Goal: Task Accomplishment & Management: Manage account settings

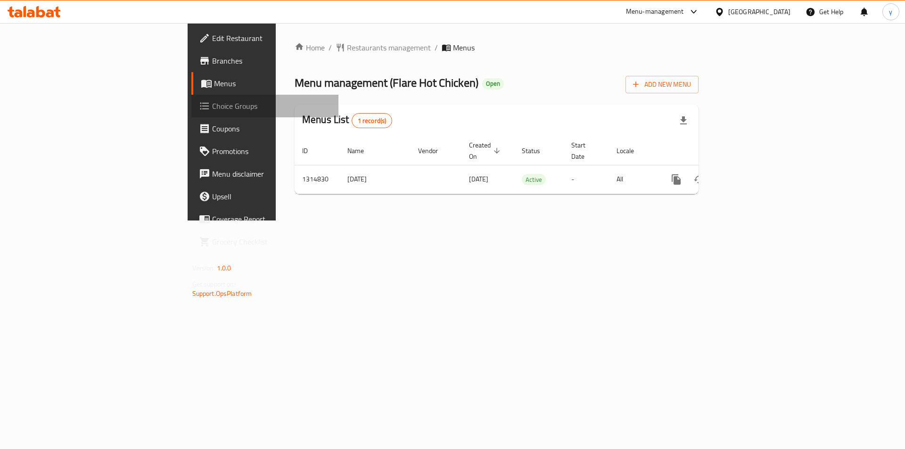
click at [212, 109] on span "Choice Groups" at bounding box center [271, 105] width 119 height 11
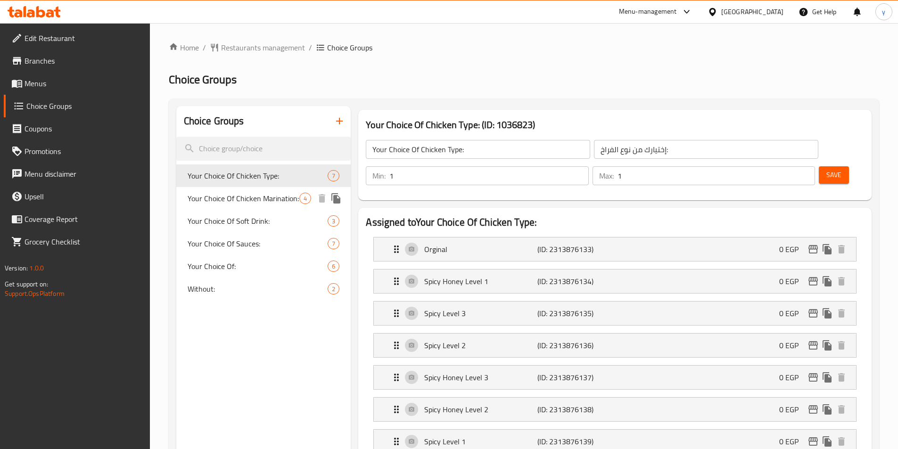
click at [219, 199] on span "Your Choice Of Chicken Marination:" at bounding box center [244, 198] width 112 height 11
type input "Your Choice Of Chicken Marination:"
type input "اختيارك من تتبيلة الفراخ:"
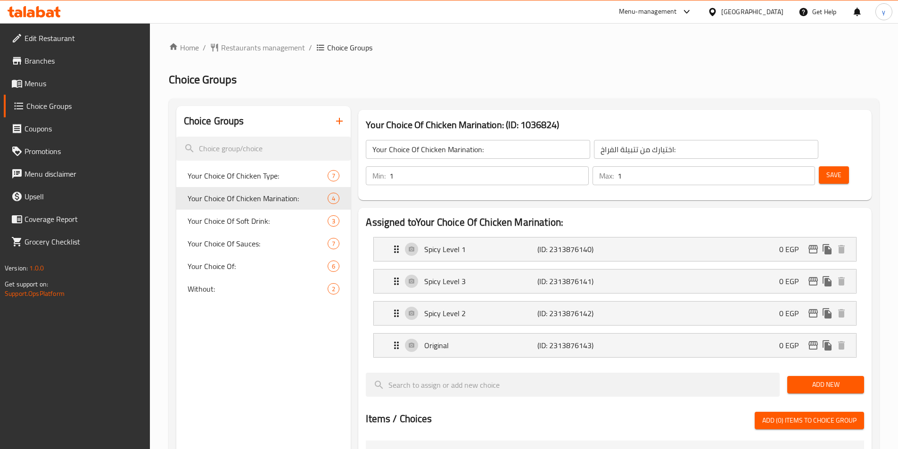
click at [714, 76] on h2 "Choice Groups" at bounding box center [524, 79] width 710 height 15
click at [235, 50] on span "Restaurants management" at bounding box center [263, 47] width 84 height 11
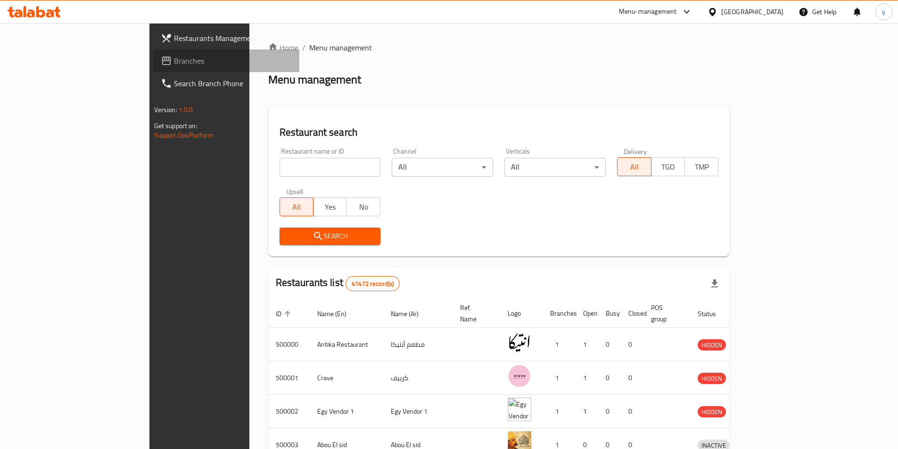
click at [174, 60] on span "Branches" at bounding box center [233, 60] width 118 height 11
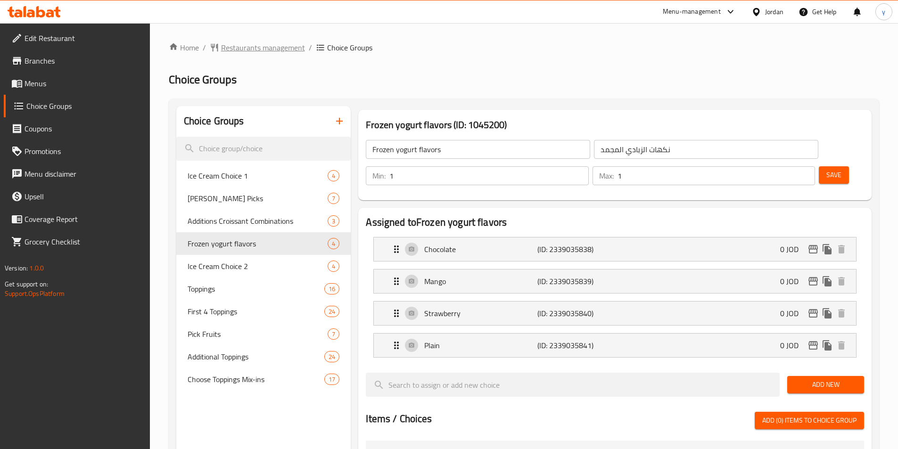
click at [242, 50] on span "Restaurants management" at bounding box center [263, 47] width 84 height 11
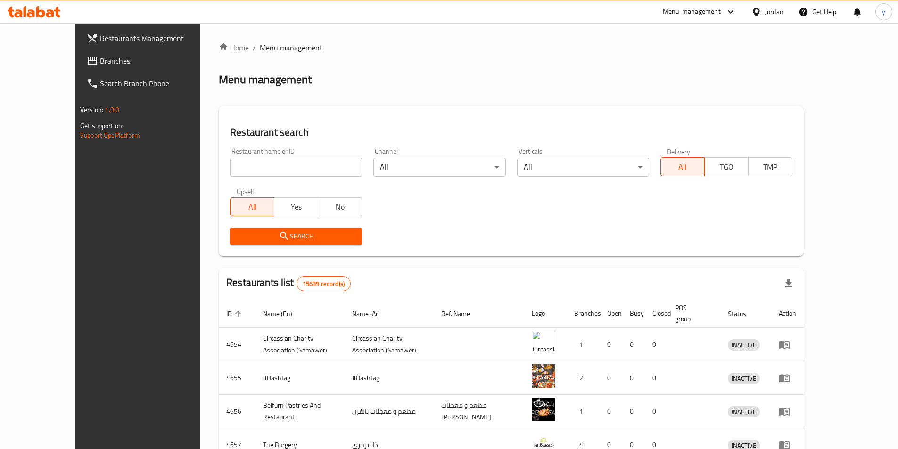
click at [100, 55] on span "Branches" at bounding box center [159, 60] width 118 height 11
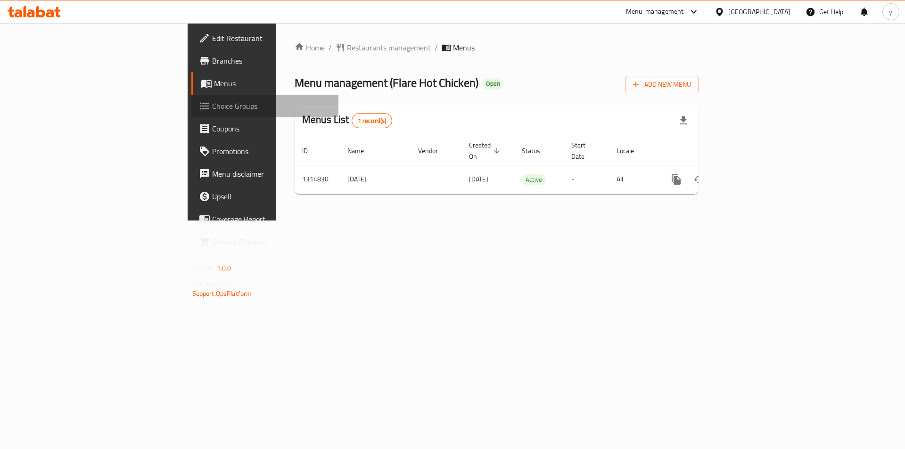
click at [212, 104] on span "Choice Groups" at bounding box center [271, 105] width 119 height 11
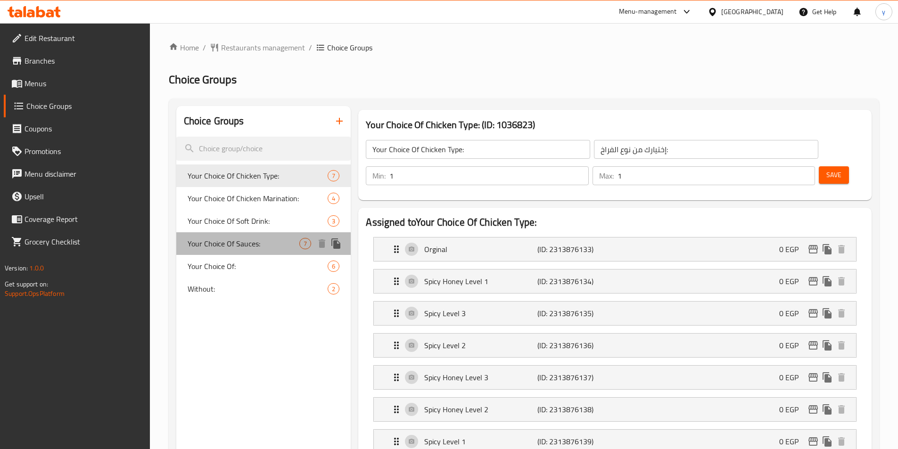
click at [214, 242] on span "Your Choice Of Sauces:" at bounding box center [244, 243] width 112 height 11
type input "Your Choice Of Sauces:"
type input "اختيارك من الصوصات:"
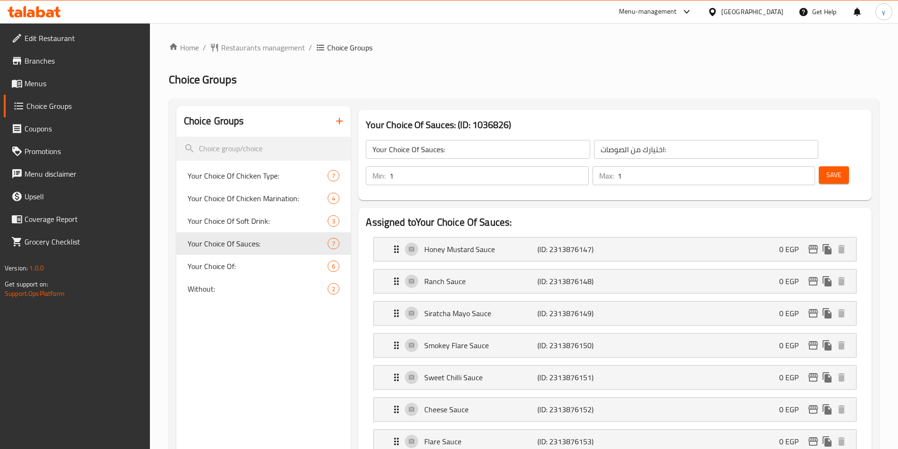
click at [735, 46] on ol "Home / Restaurants management / Choice Groups" at bounding box center [524, 47] width 710 height 11
click at [268, 50] on span "Restaurants management" at bounding box center [263, 47] width 84 height 11
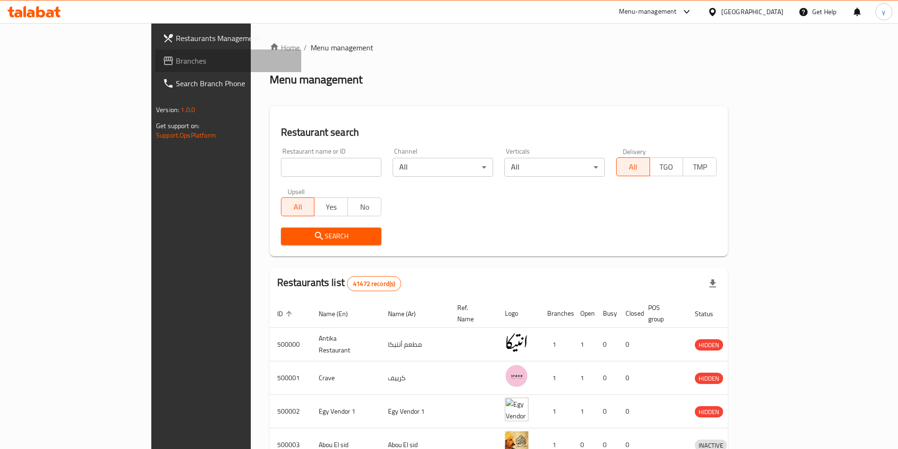
click at [176, 60] on span "Branches" at bounding box center [235, 60] width 118 height 11
